Goal: Complete application form: Complete application form

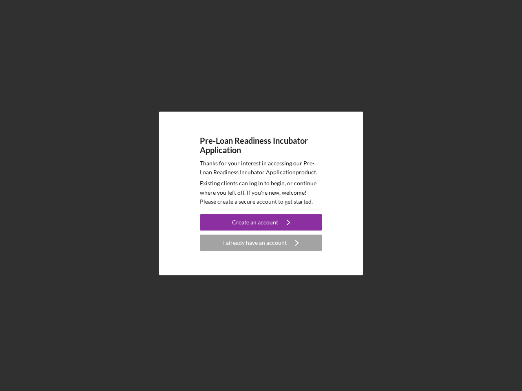
click at [261, 196] on p "Existing clients can log in to begin, or continue where you left off. If you're…" at bounding box center [261, 192] width 122 height 27
click at [261, 223] on div "Create an account" at bounding box center [255, 222] width 46 height 16
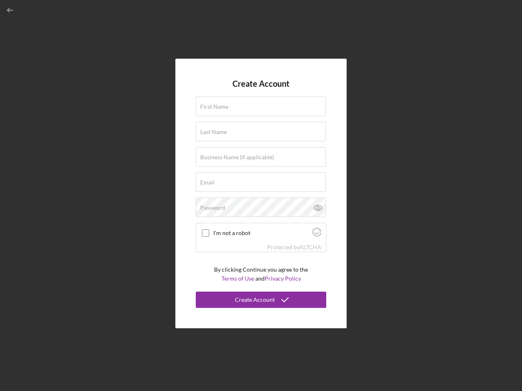
click at [261, 243] on div "Protected by [PERSON_NAME]" at bounding box center [261, 247] width 130 height 9
